Goal: Transaction & Acquisition: Purchase product/service

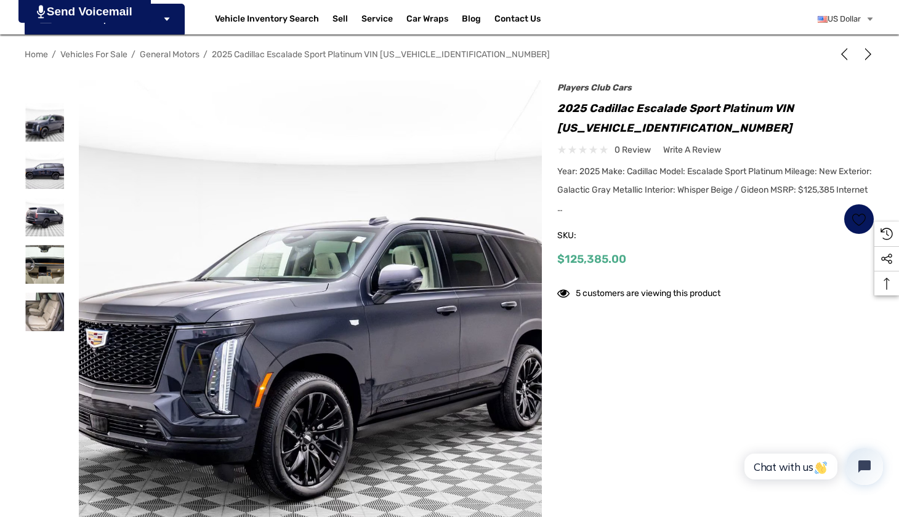
scroll to position [157, 0]
click at [45, 123] on img at bounding box center [44, 122] width 39 height 39
click at [45, 166] on img at bounding box center [44, 169] width 39 height 39
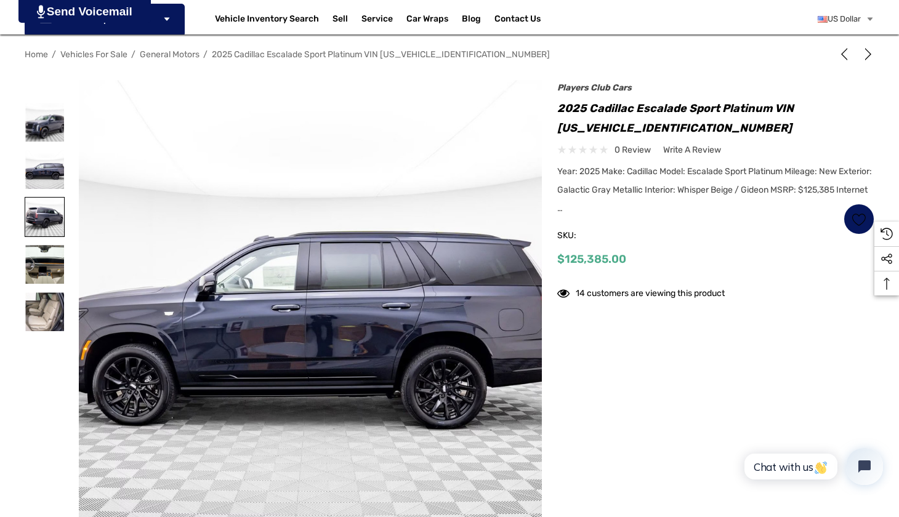
click at [50, 224] on img at bounding box center [44, 217] width 39 height 39
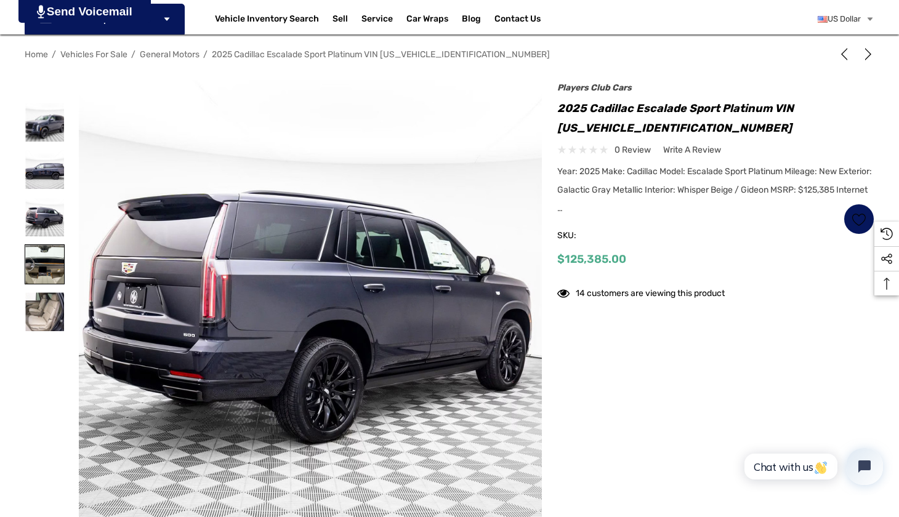
click at [47, 262] on img at bounding box center [44, 264] width 39 height 39
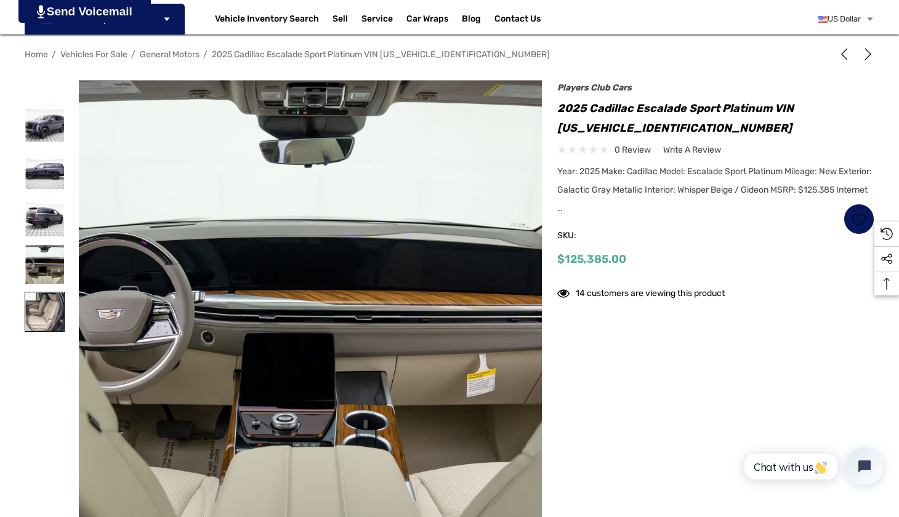
click at [47, 309] on img at bounding box center [44, 312] width 39 height 39
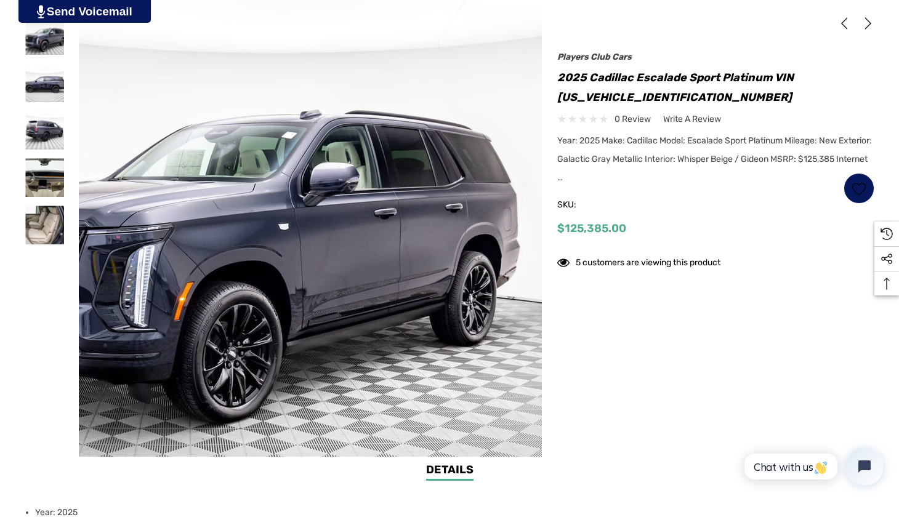
scroll to position [244, 0]
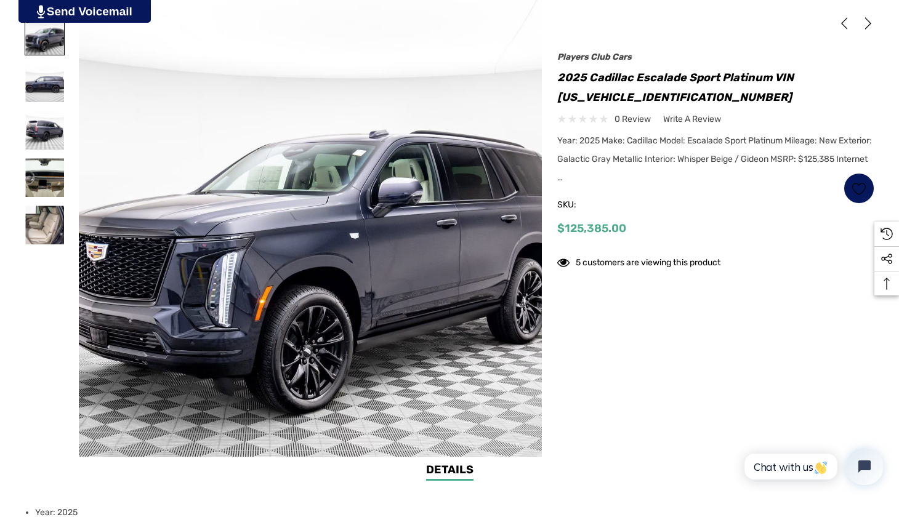
click at [42, 44] on img at bounding box center [44, 35] width 39 height 39
click at [55, 83] on img at bounding box center [44, 82] width 39 height 39
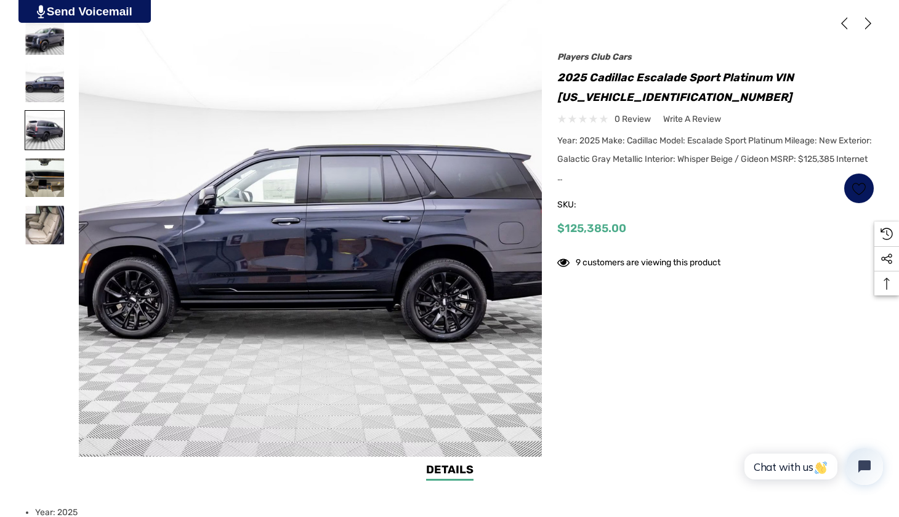
click at [53, 121] on img at bounding box center [44, 130] width 39 height 39
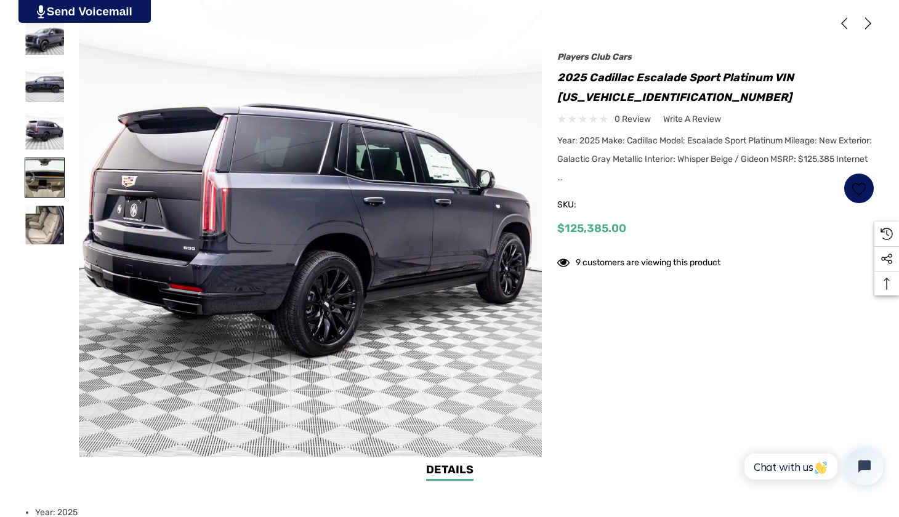
click at [45, 174] on img at bounding box center [44, 177] width 39 height 39
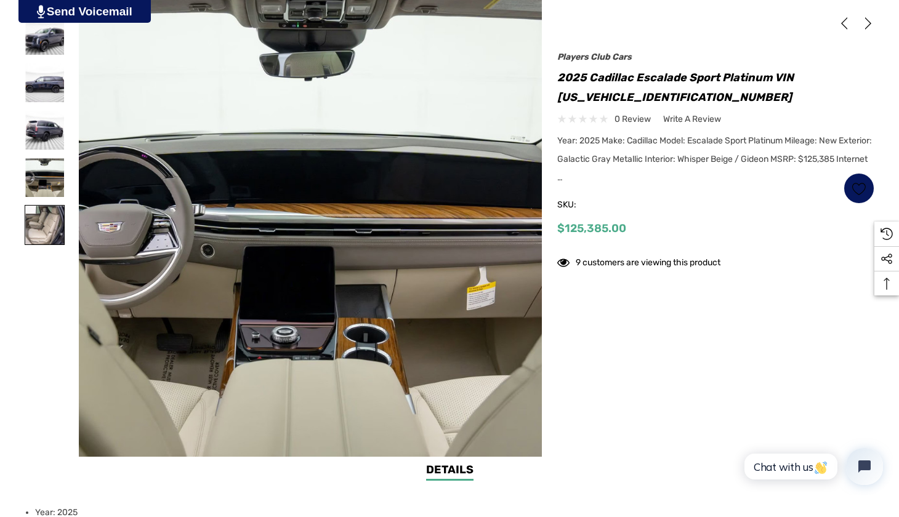
click at [47, 220] on img at bounding box center [44, 225] width 39 height 39
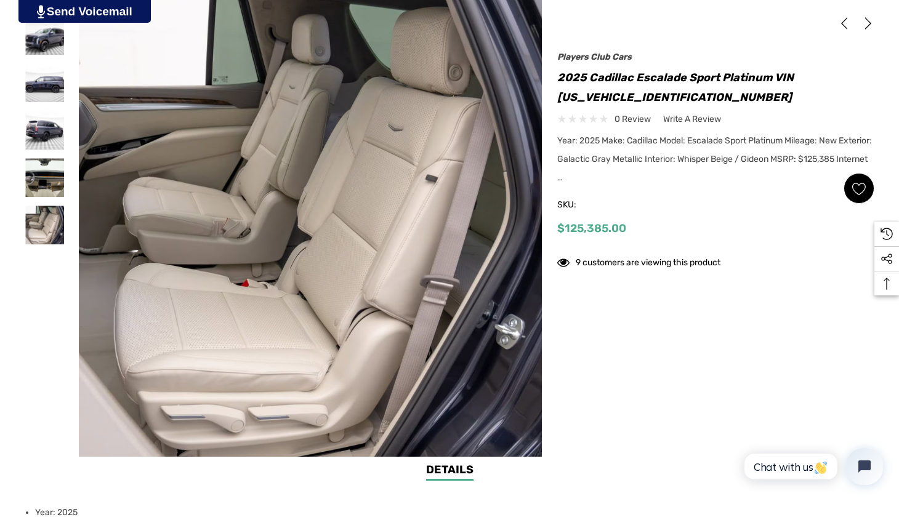
click at [862, 188] on icon "Wish List Wish List" at bounding box center [859, 189] width 14 height 14
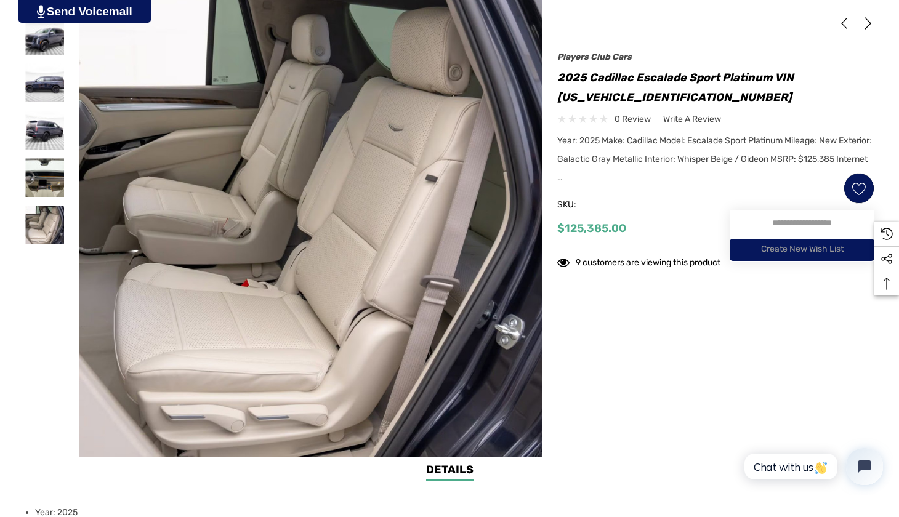
click at [613, 193] on div "Players Club Cars 2025 Cadillac Escalade Sport Platinum VIN [US_VEHICLE_IDENTIF…" at bounding box center [715, 149] width 317 height 188
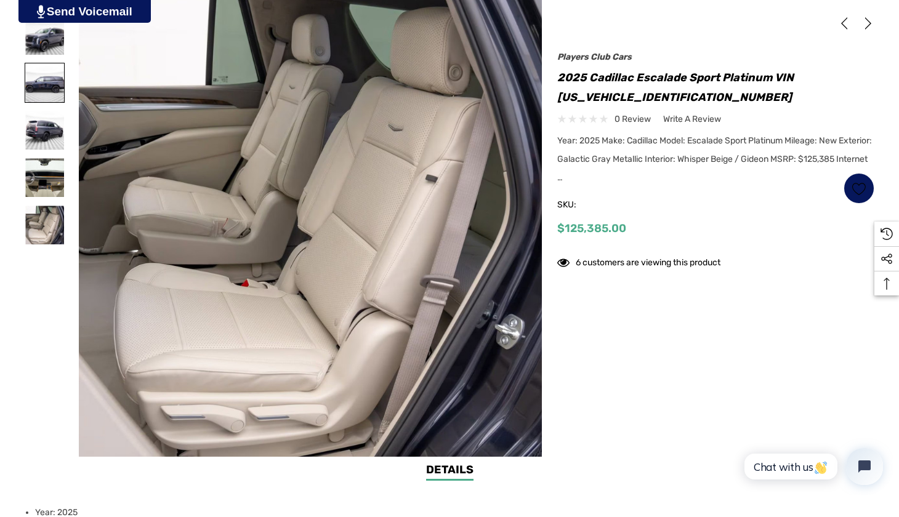
click at [52, 83] on img at bounding box center [44, 82] width 39 height 39
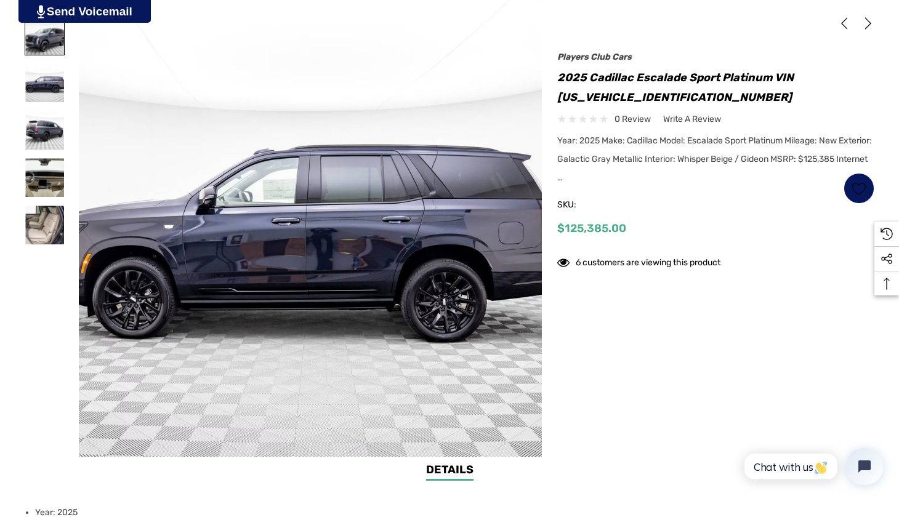
click at [47, 39] on img at bounding box center [44, 35] width 39 height 39
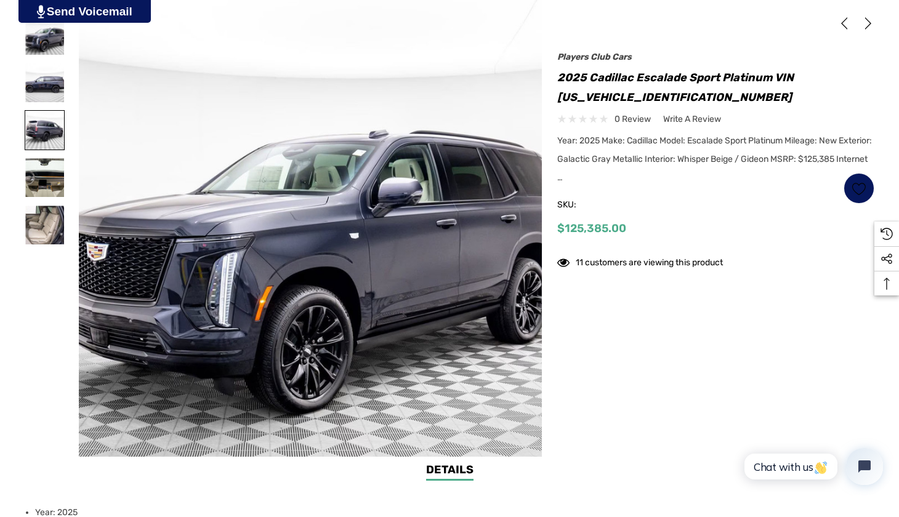
click at [41, 129] on img at bounding box center [44, 130] width 39 height 39
